Goal: Information Seeking & Learning: Learn about a topic

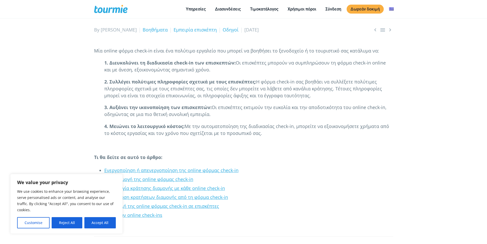
scroll to position [104, 0]
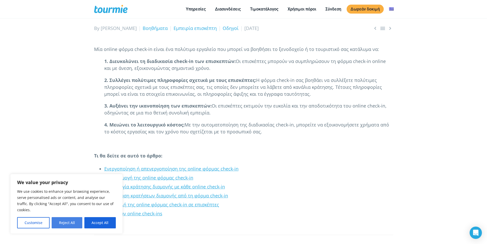
click at [67, 223] on button "Reject All" at bounding box center [67, 222] width 30 height 11
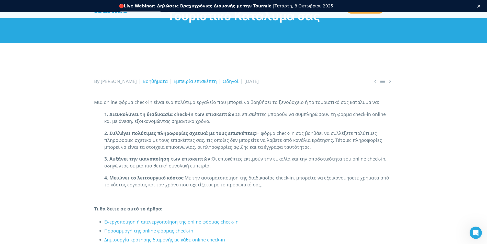
scroll to position [0, 0]
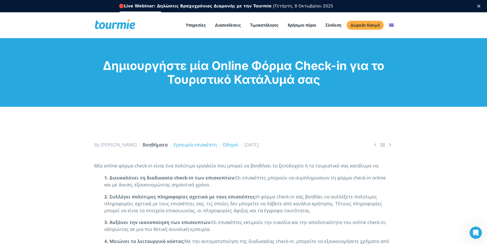
click at [143, 144] on link "Βοηθήματα" at bounding box center [155, 145] width 25 height 6
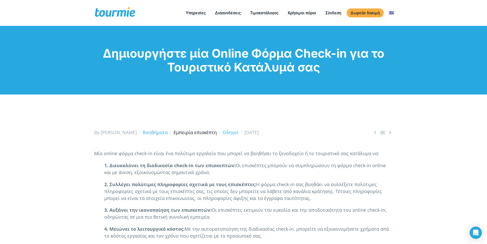
click at [177, 132] on link "Εμπειρία επισκέπτη" at bounding box center [195, 132] width 43 height 6
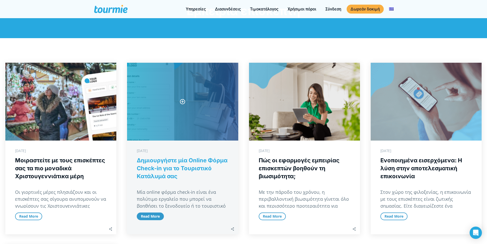
scroll to position [51, 0]
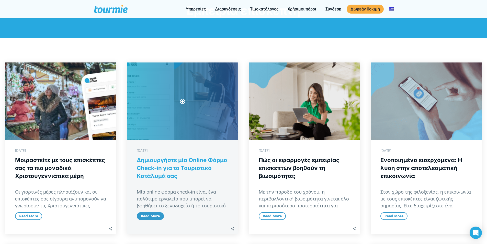
click at [149, 213] on span "Read More" at bounding box center [150, 215] width 19 height 5
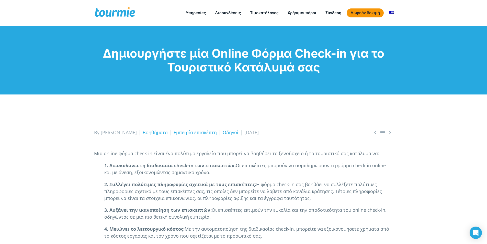
click at [369, 13] on link "Δωρεάν δοκιμή" at bounding box center [365, 12] width 37 height 9
click at [382, 133] on link "" at bounding box center [383, 132] width 6 height 6
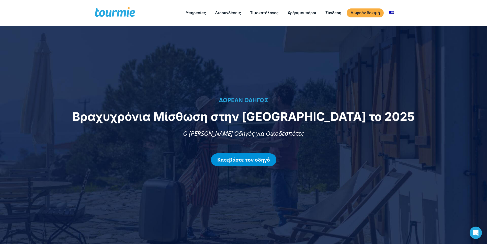
click at [247, 159] on link "Κατεβάστε τον οδηγό" at bounding box center [244, 159] width 66 height 13
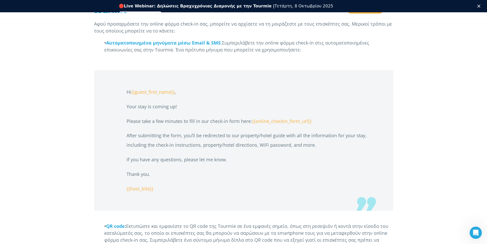
scroll to position [883, 0]
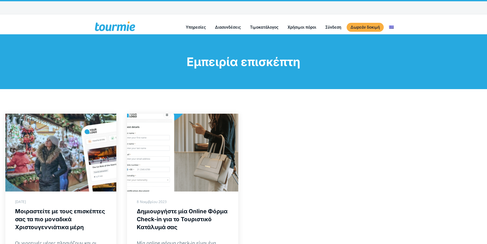
scroll to position [51, 0]
